Goal: Navigation & Orientation: Find specific page/section

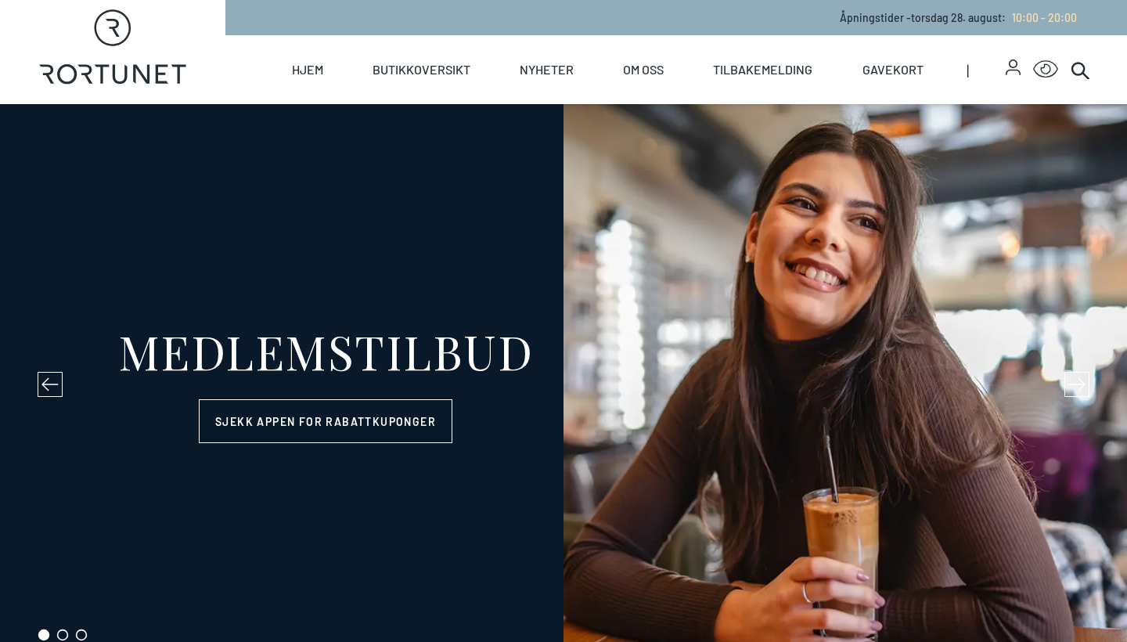
select select "NO"
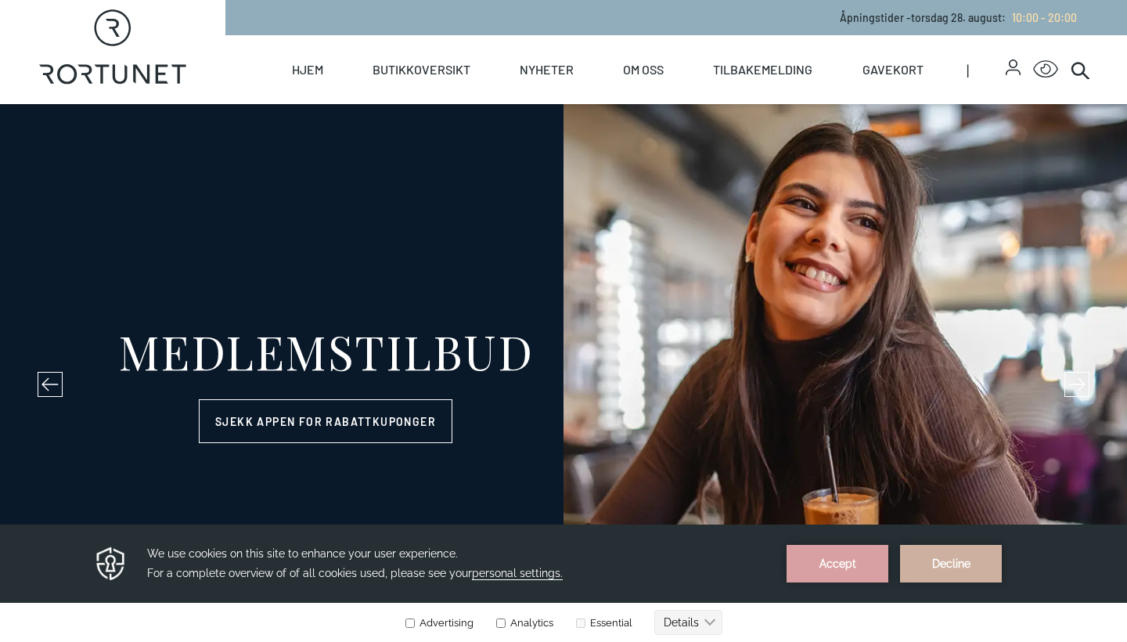
click at [69, 51] on icon "Rortunet" at bounding box center [113, 46] width 148 height 75
select select "NO"
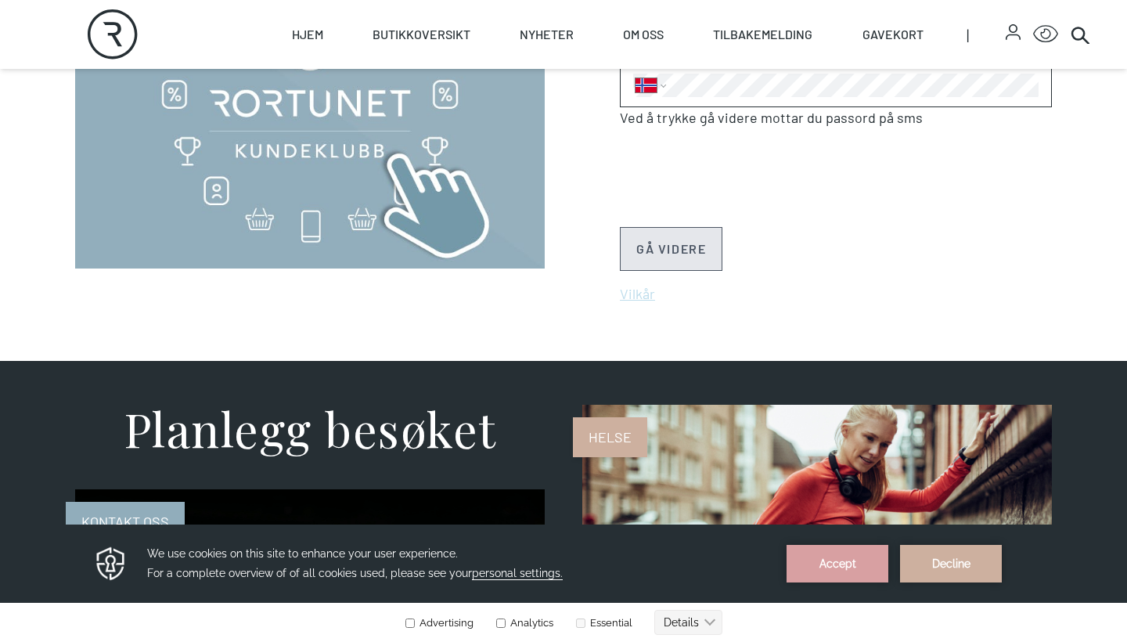
scroll to position [808, 0]
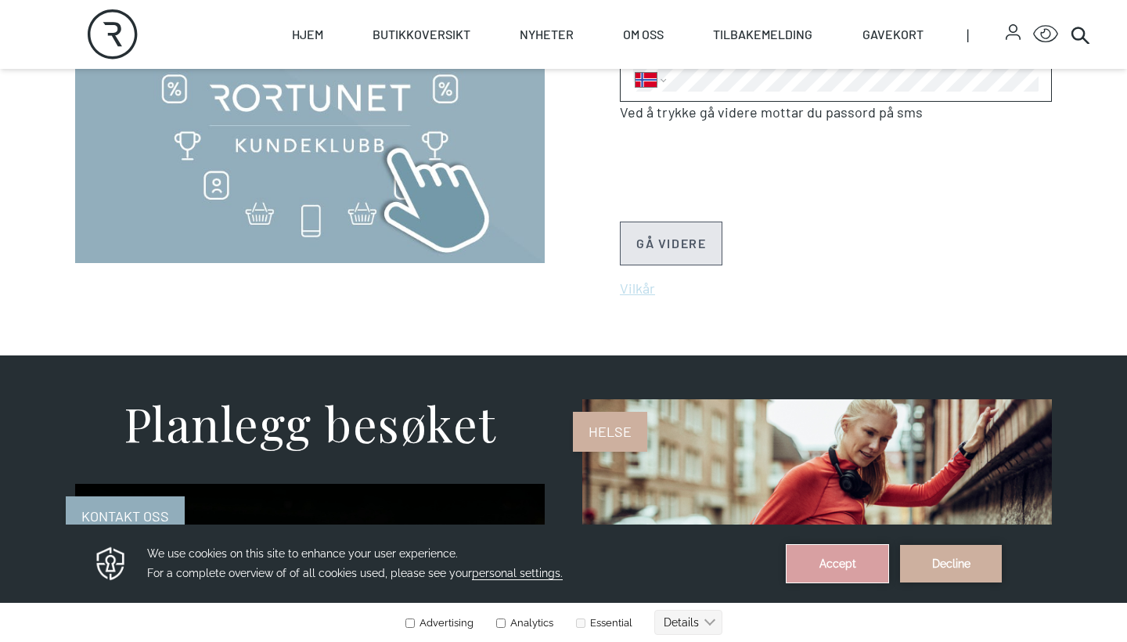
click at [854, 567] on button "Accept" at bounding box center [838, 564] width 102 height 38
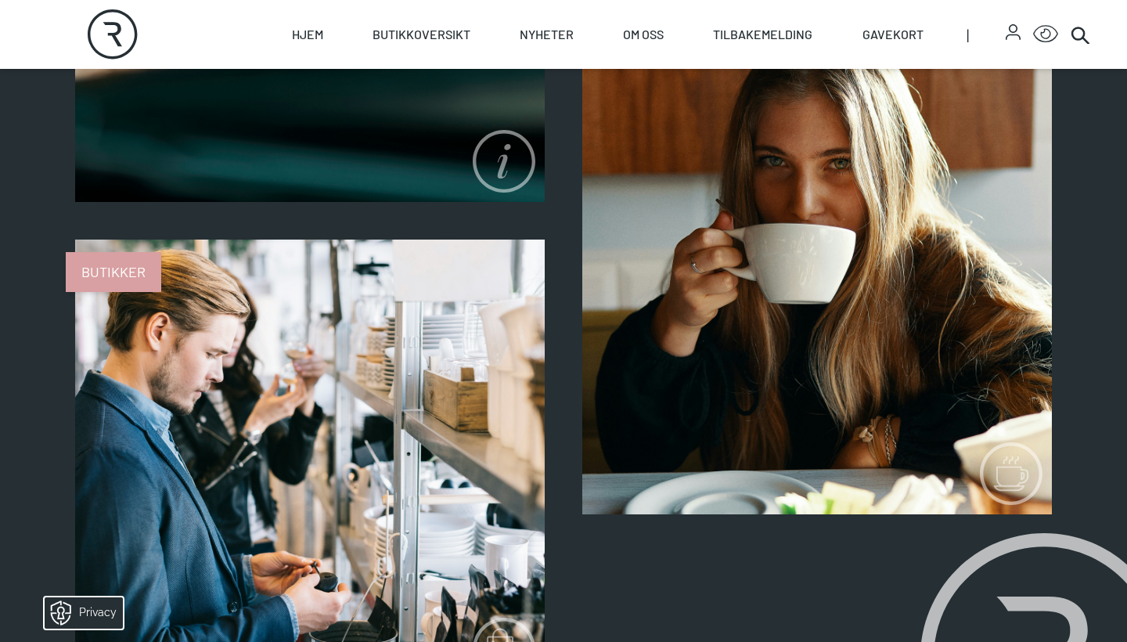
scroll to position [1611, 0]
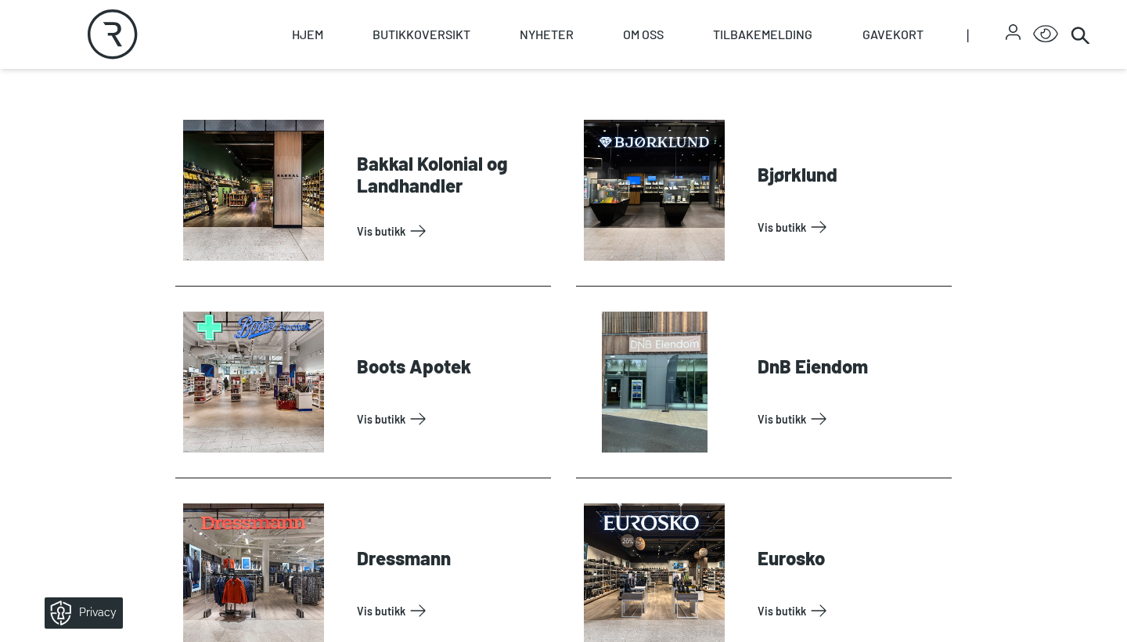
scroll to position [644, 0]
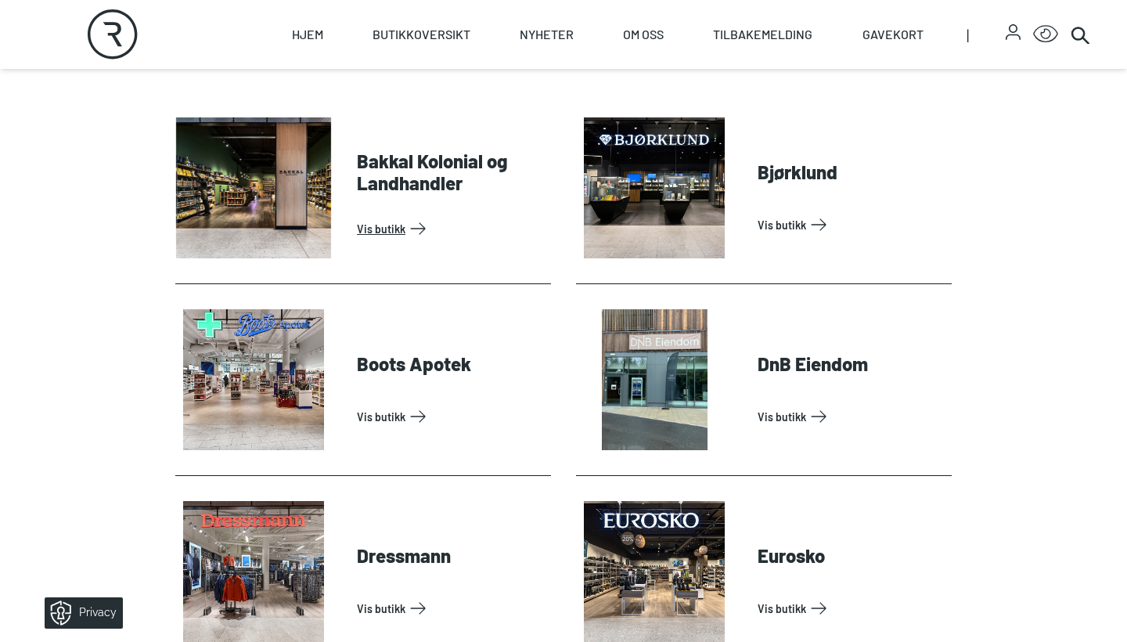
click at [367, 216] on link "Vis butikk" at bounding box center [451, 228] width 188 height 25
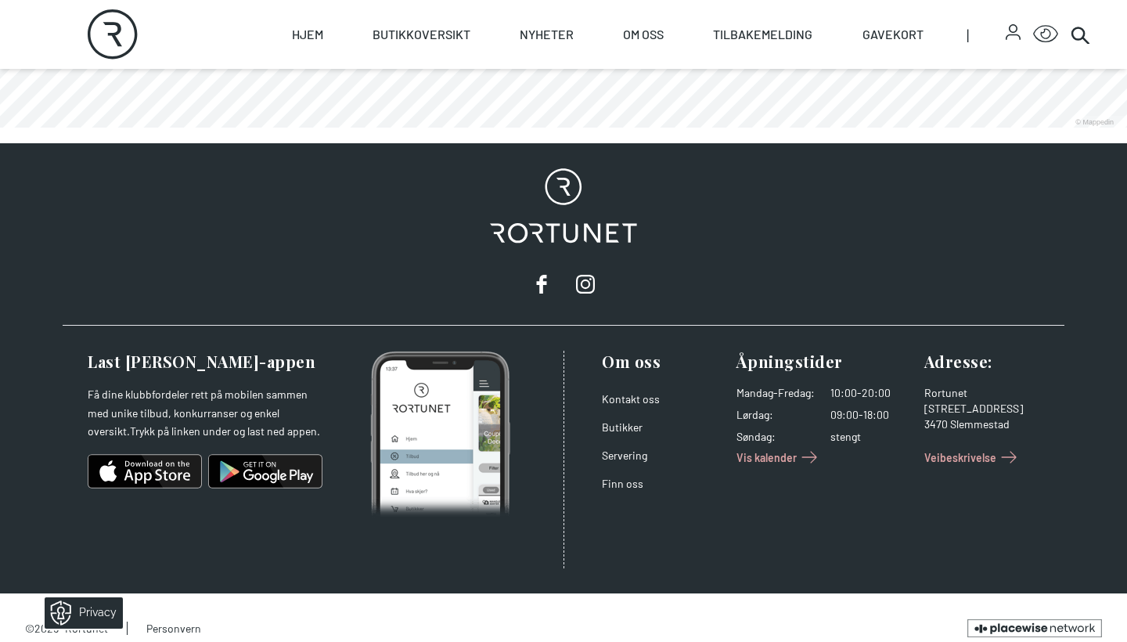
scroll to position [1142, 0]
